Goal: Task Accomplishment & Management: Use online tool/utility

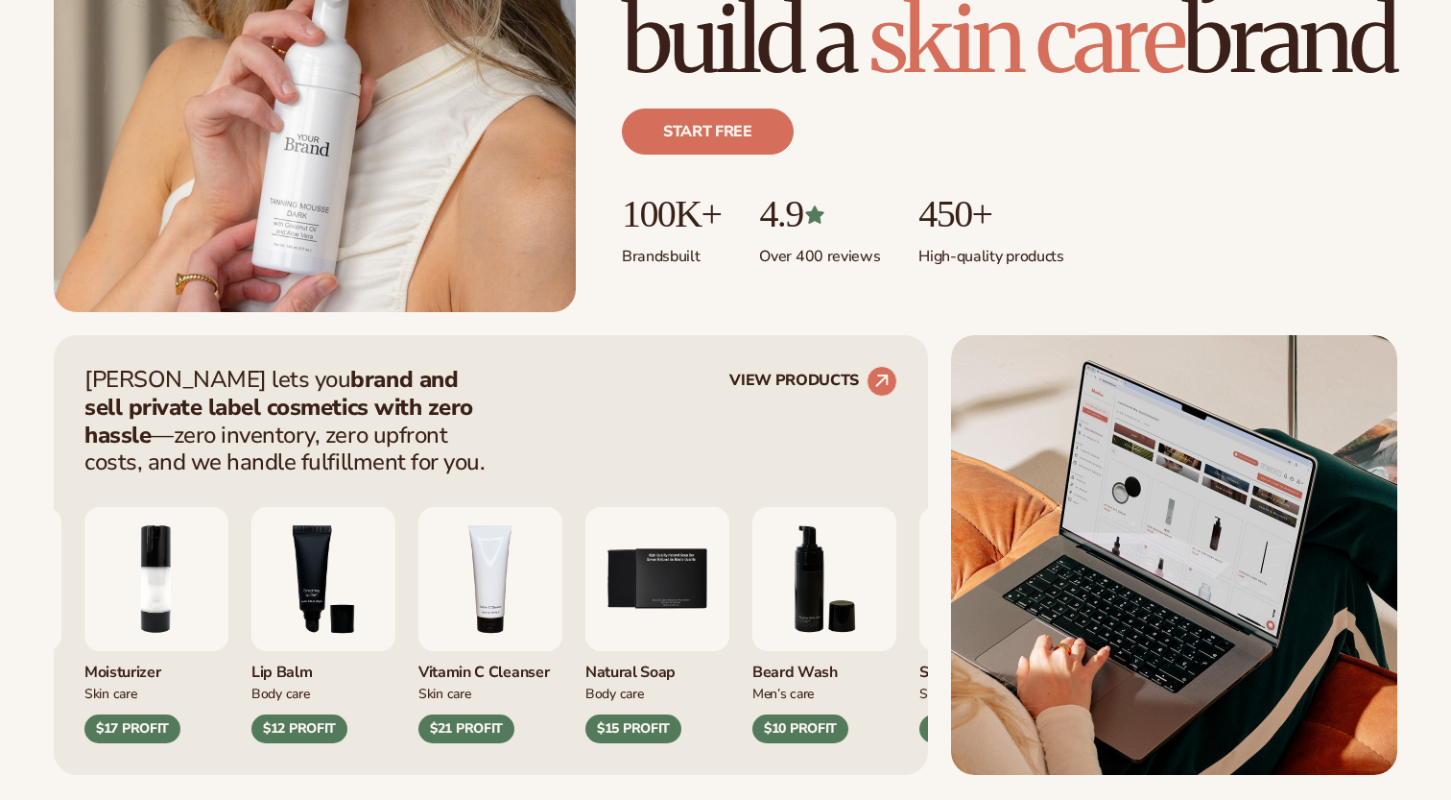
scroll to position [652, 0]
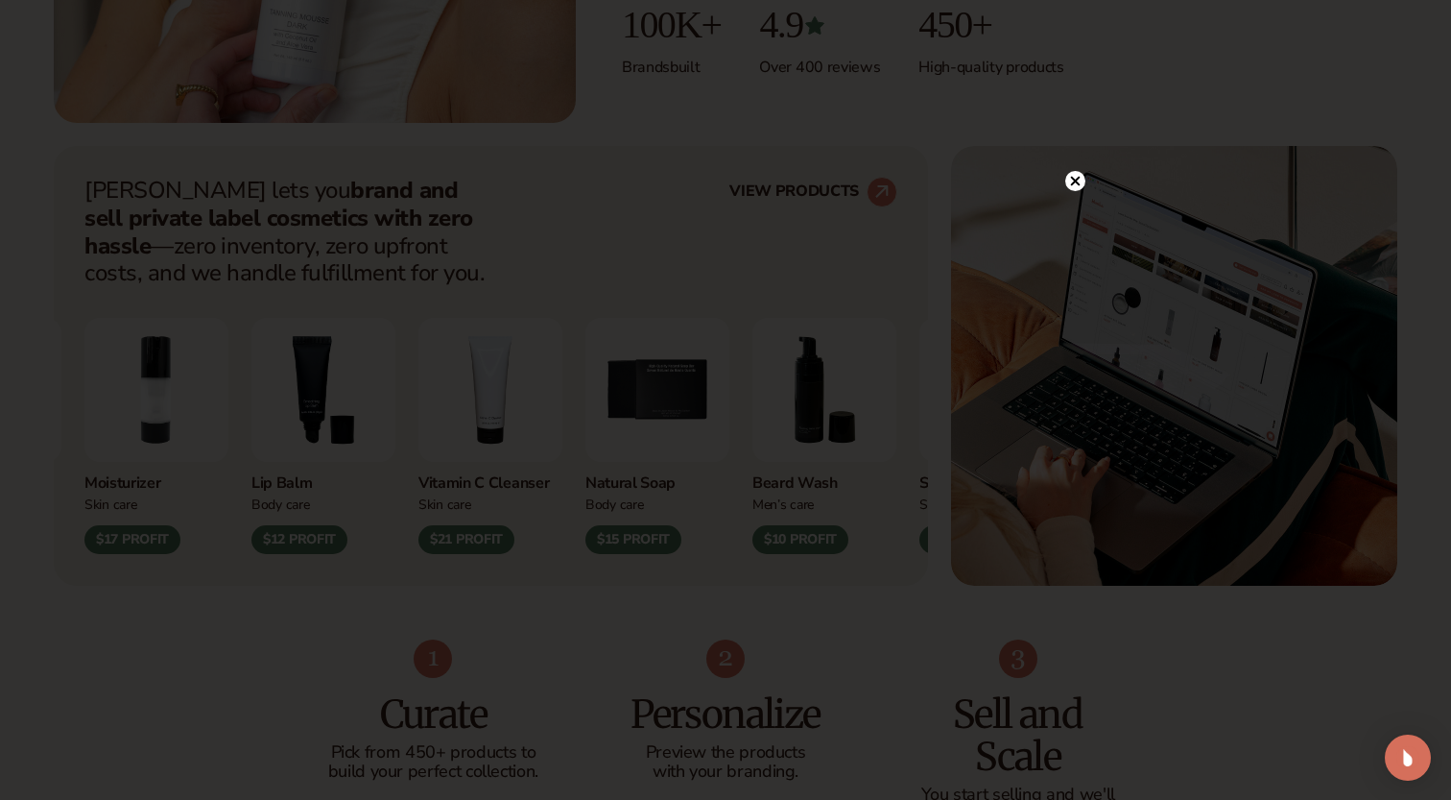
click at [1077, 185] on circle at bounding box center [1076, 181] width 20 height 20
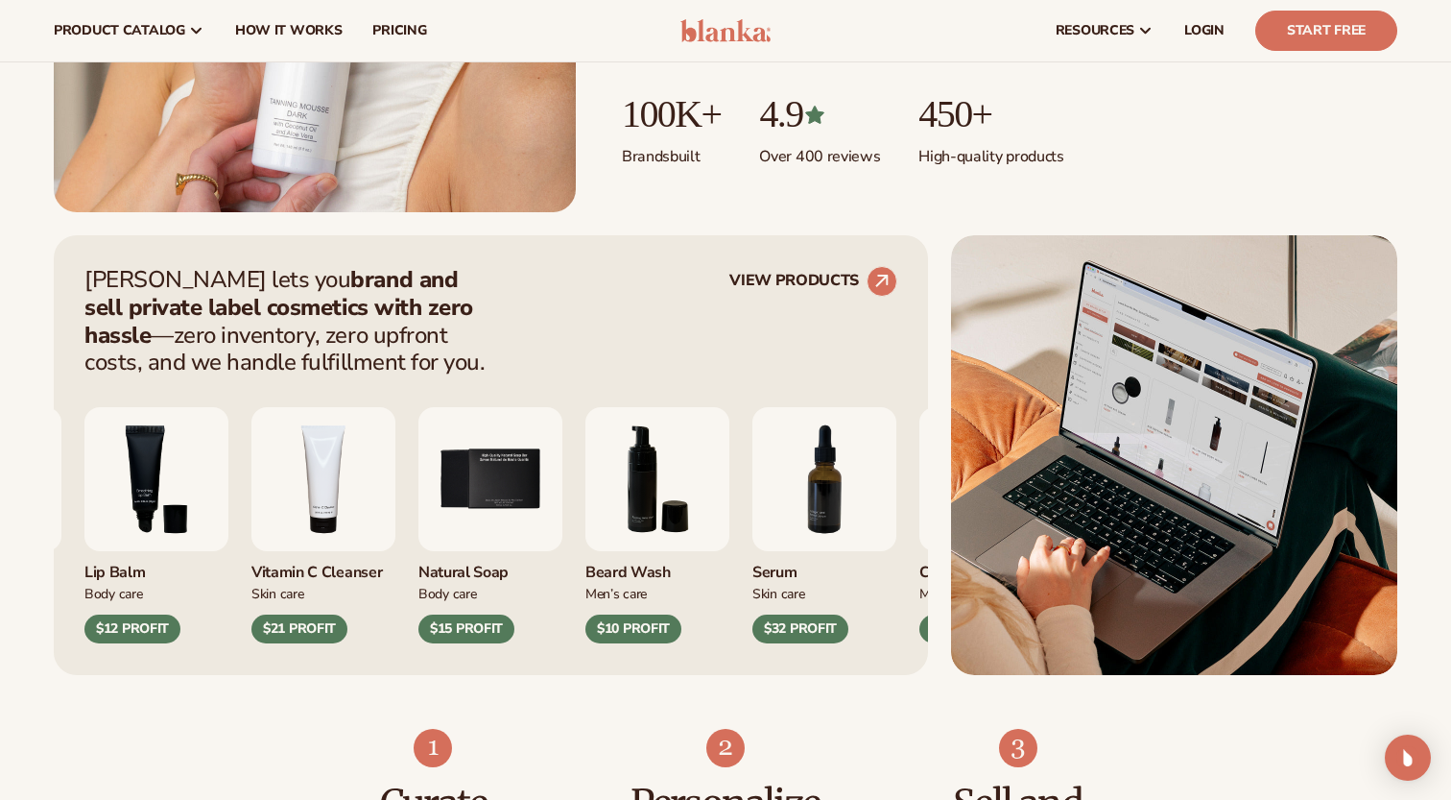
scroll to position [0, 0]
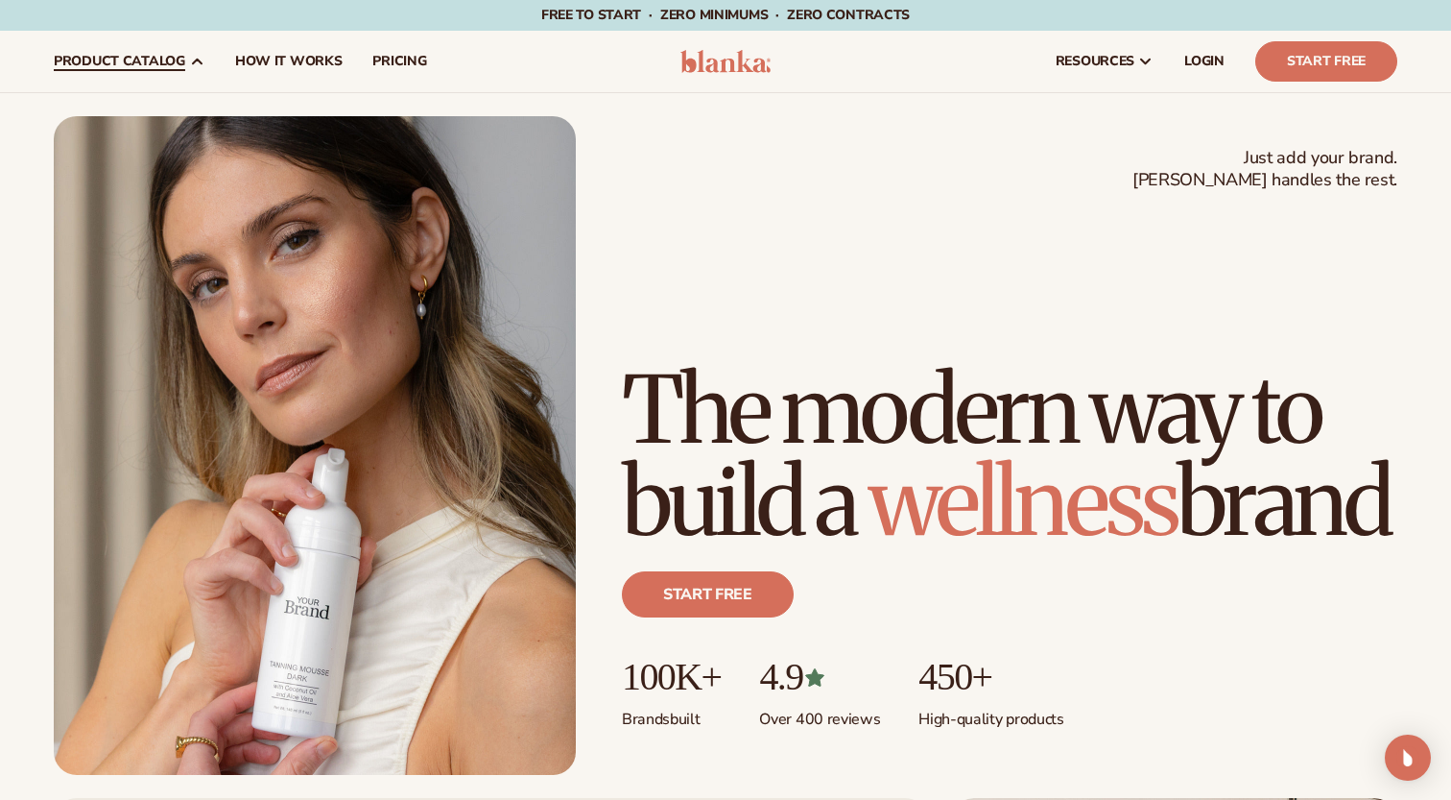
click at [178, 63] on span "product catalog" at bounding box center [120, 61] width 132 height 15
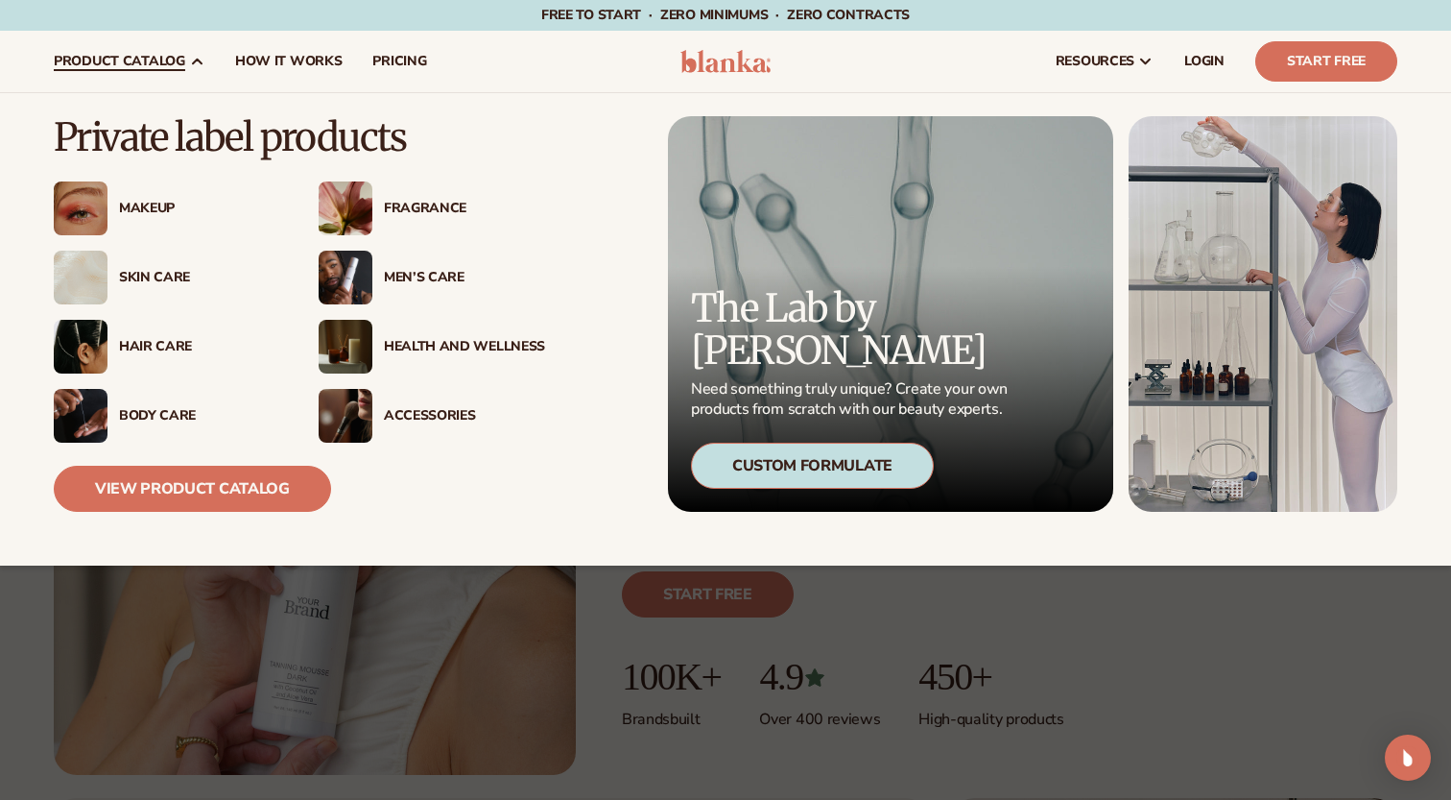
click at [181, 283] on div "Skin Care" at bounding box center [199, 278] width 161 height 16
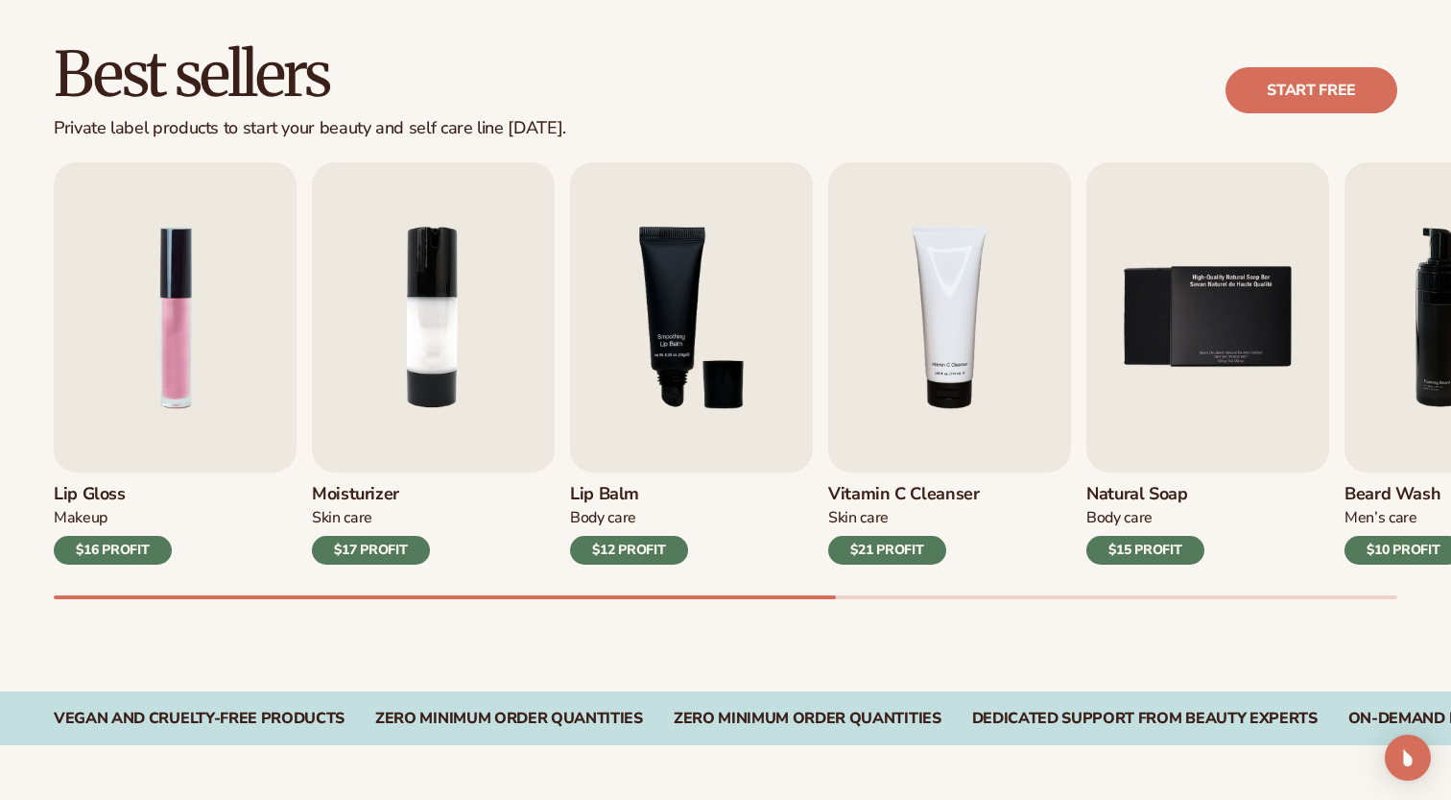
scroll to position [573, 0]
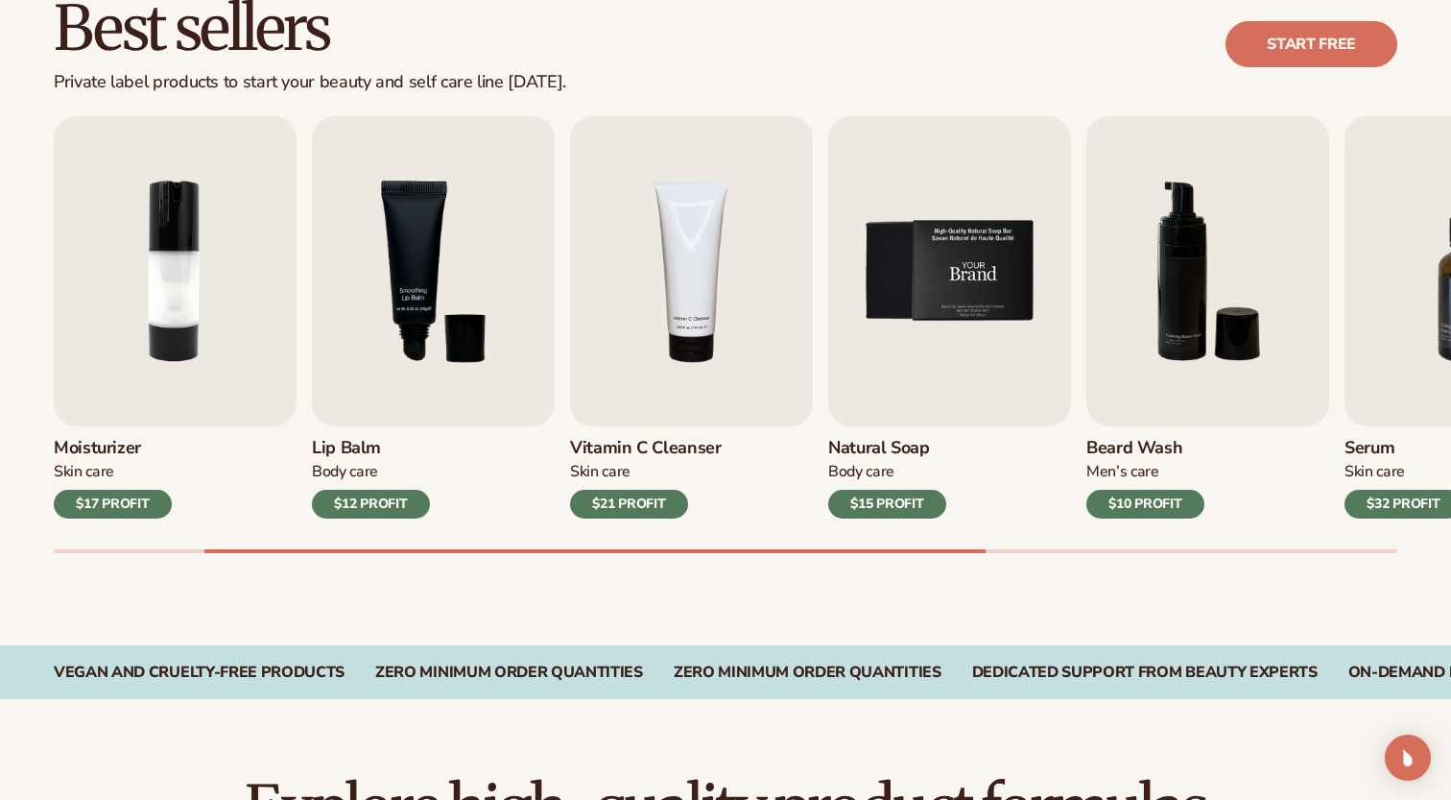
click at [942, 299] on img "5 / 9" at bounding box center [949, 271] width 243 height 310
click at [908, 367] on img "5 / 9" at bounding box center [949, 271] width 243 height 310
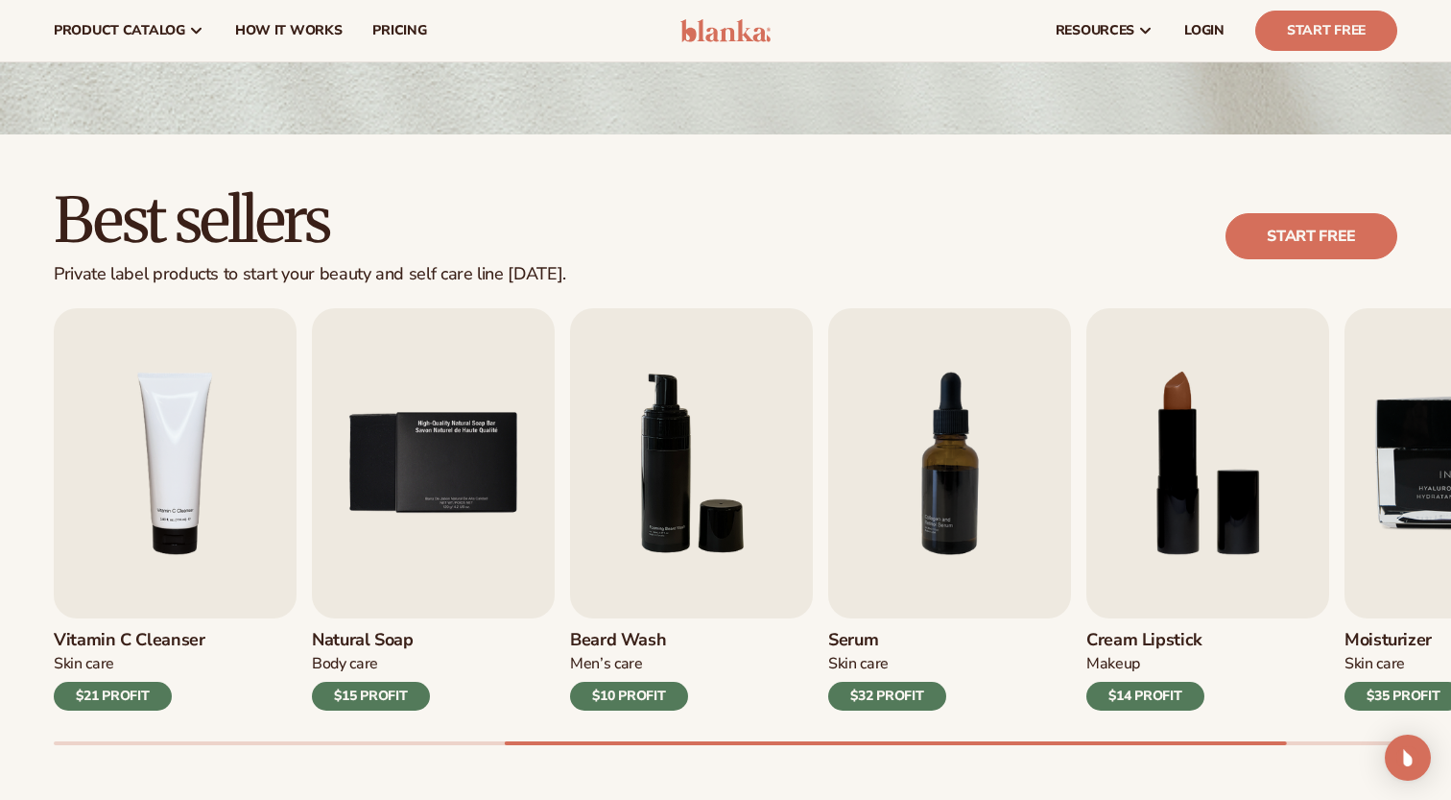
scroll to position [0, 0]
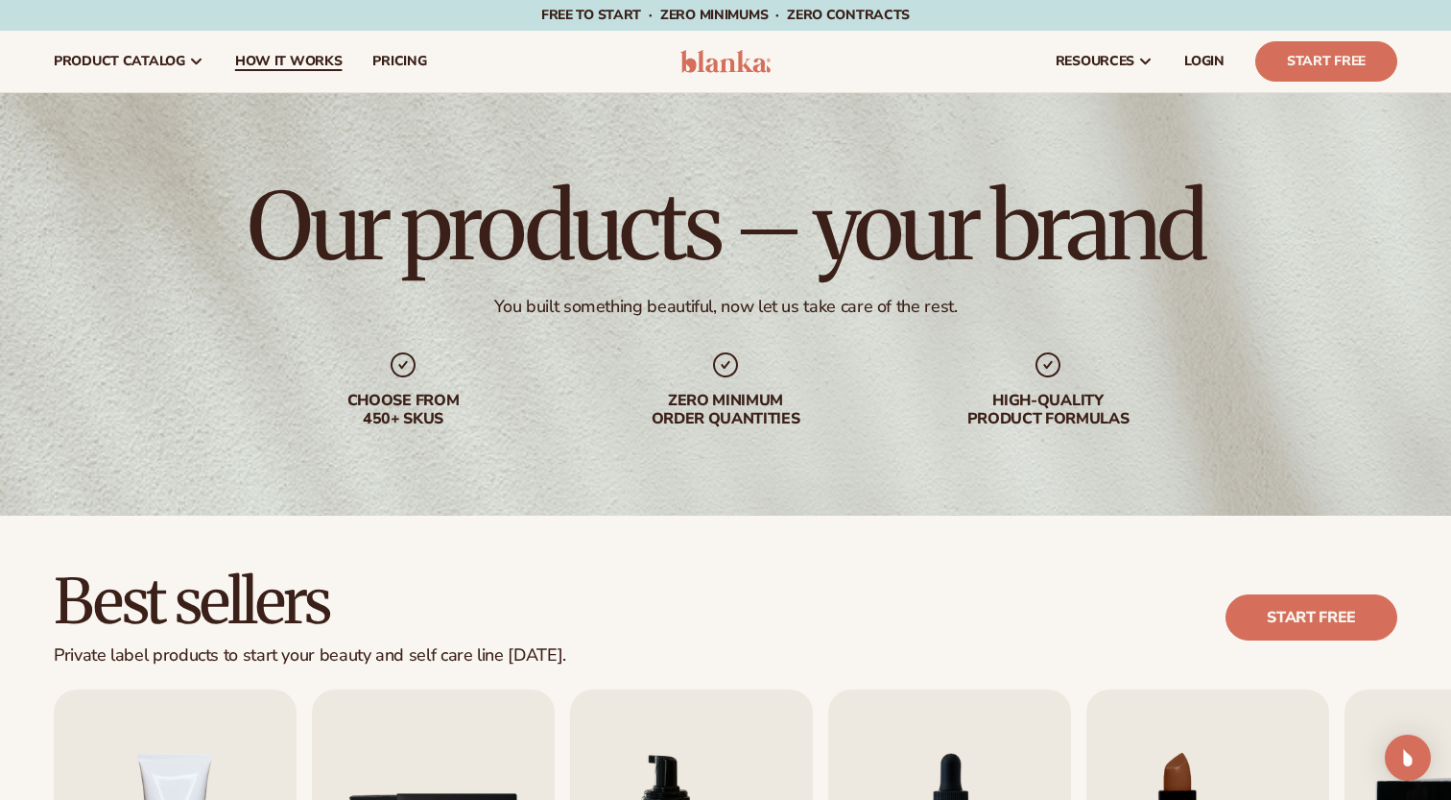
click at [343, 70] on link "How It Works" at bounding box center [289, 61] width 138 height 61
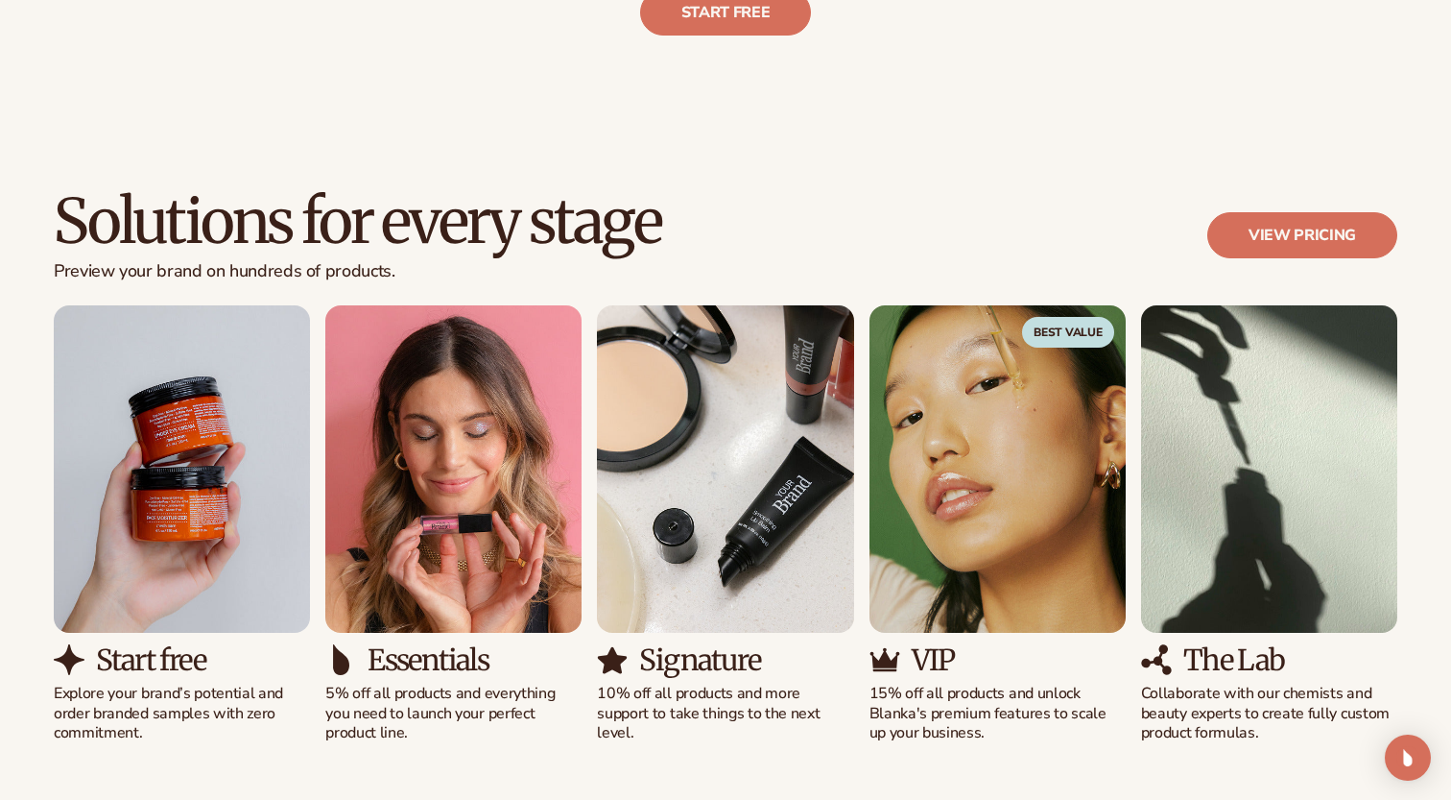
scroll to position [1055, 0]
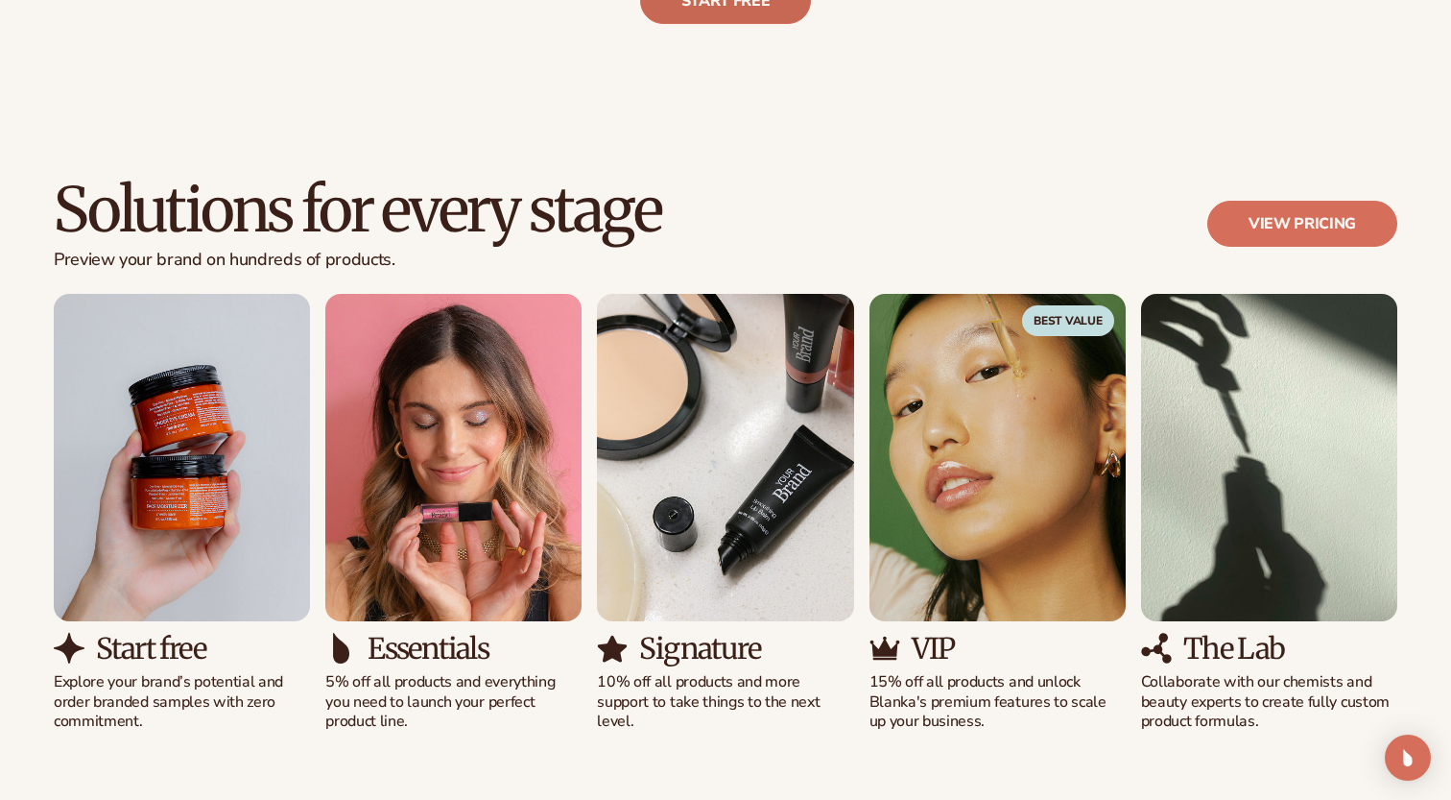
click at [711, 13] on link "Start free" at bounding box center [726, 1] width 172 height 46
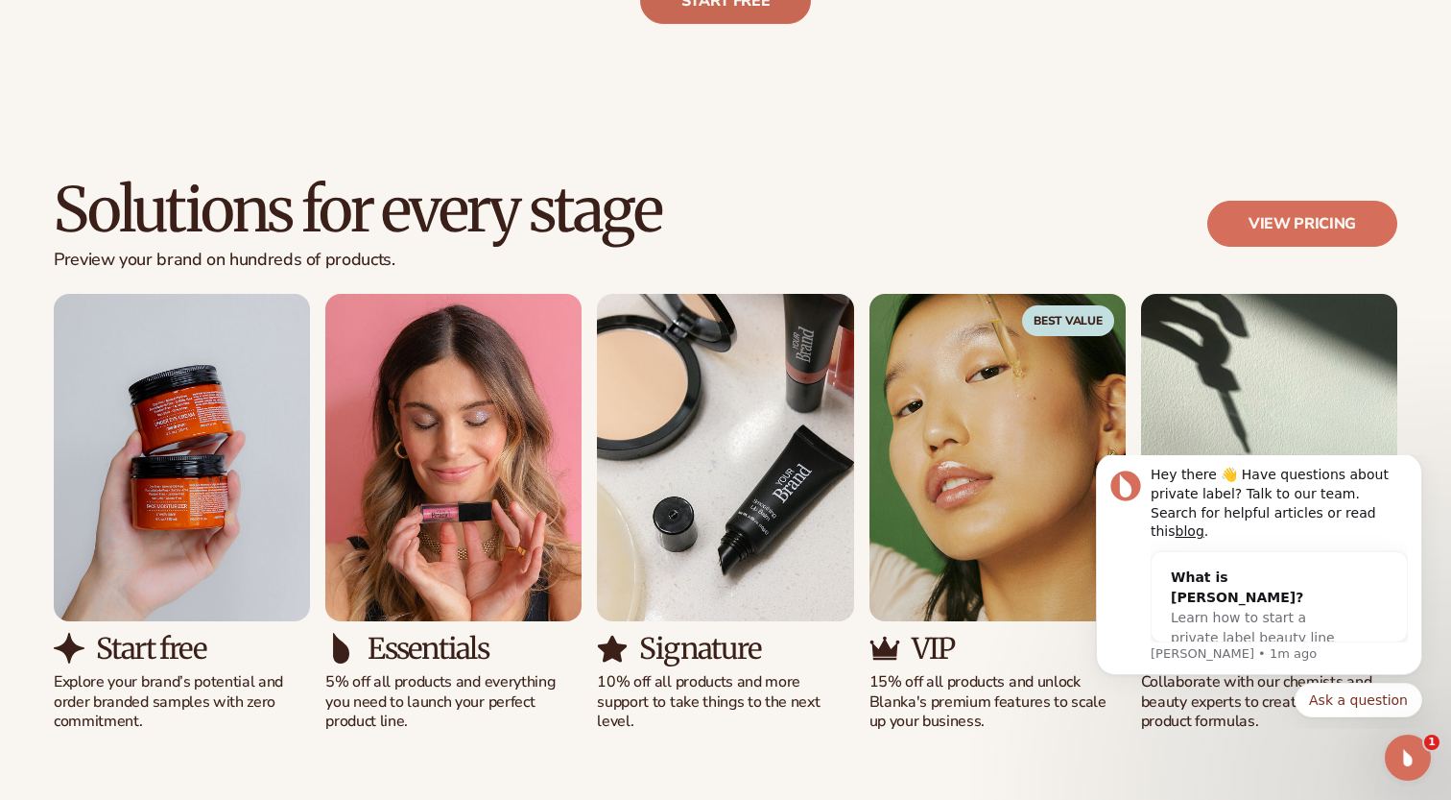
scroll to position [0, 0]
